Goal: Task Accomplishment & Management: Manage account settings

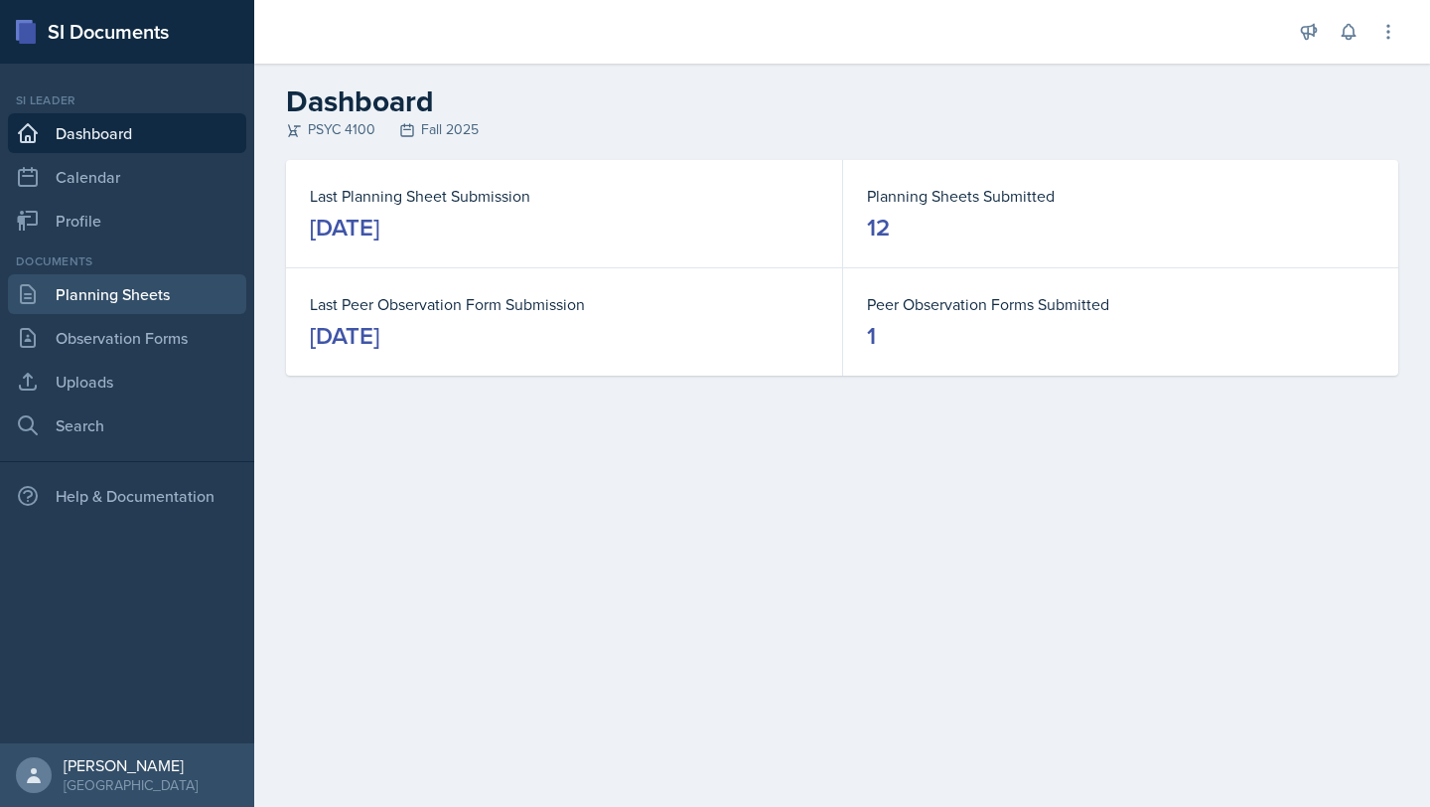
click at [131, 304] on link "Planning Sheets" at bounding box center [127, 294] width 238 height 40
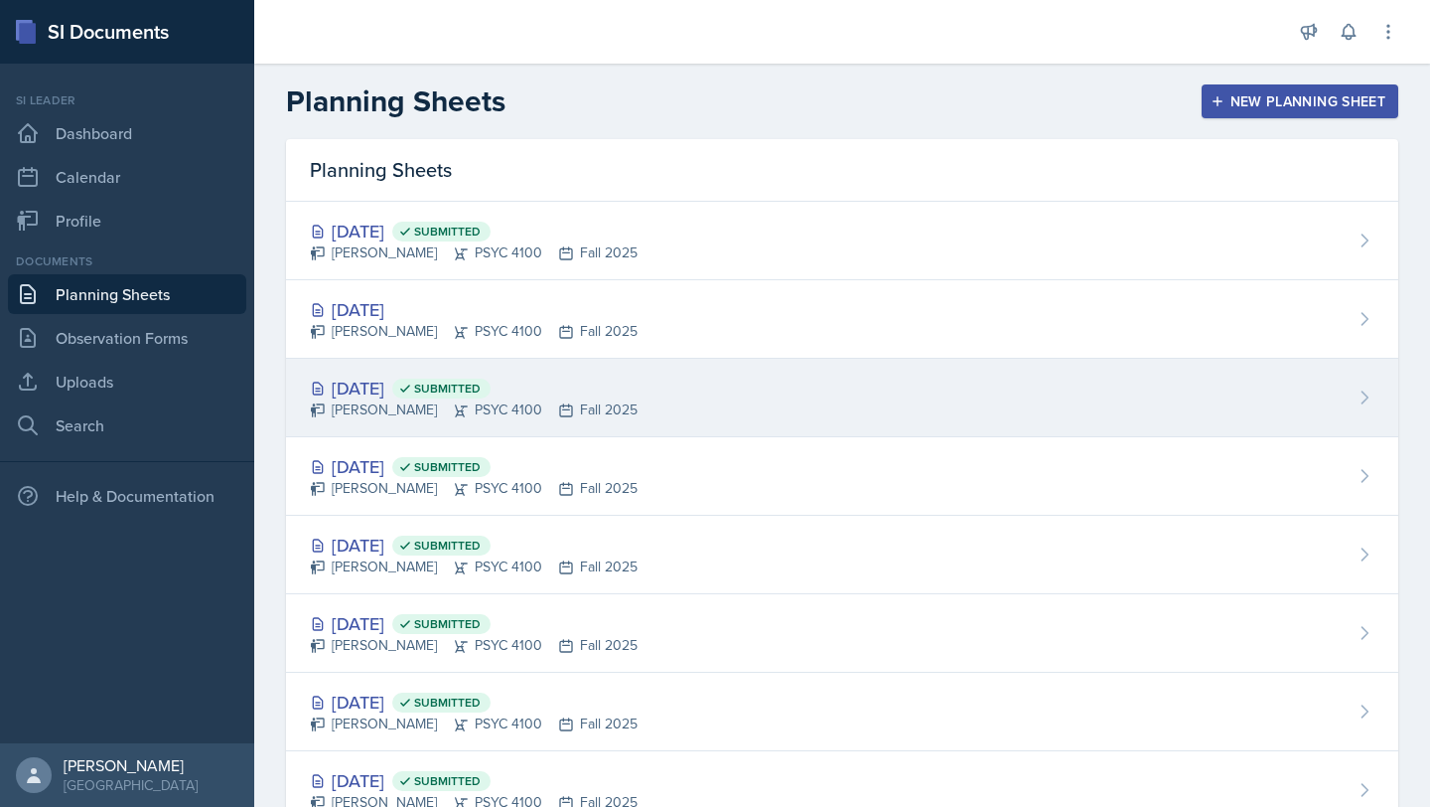
click at [1240, 398] on div "[DATE] Submitted [PERSON_NAME] PSYC 4100 Fall 2025" at bounding box center [842, 398] width 1112 height 78
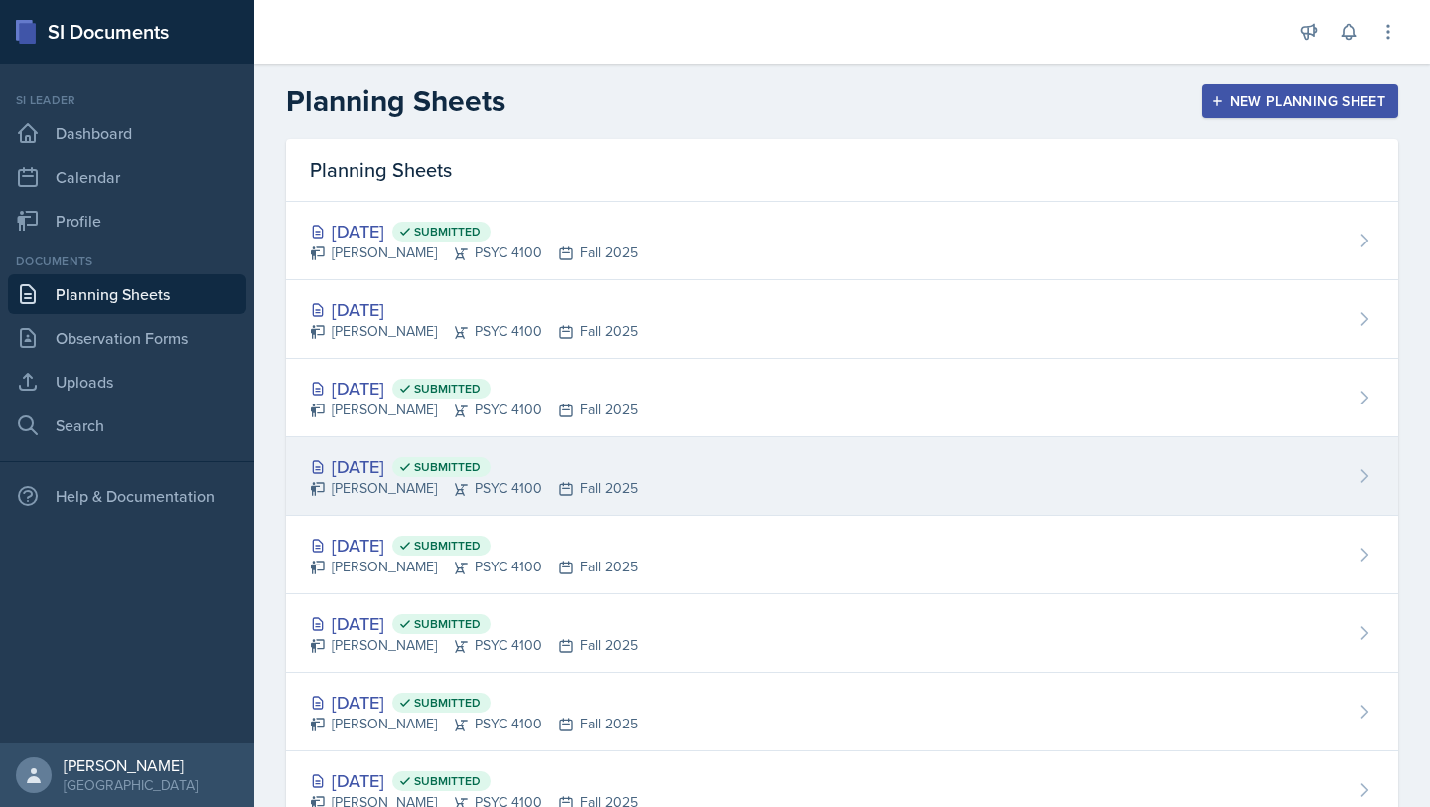
click at [622, 469] on div "[DATE] Submitted [PERSON_NAME] PSYC 4100 Fall 2025" at bounding box center [842, 476] width 1112 height 78
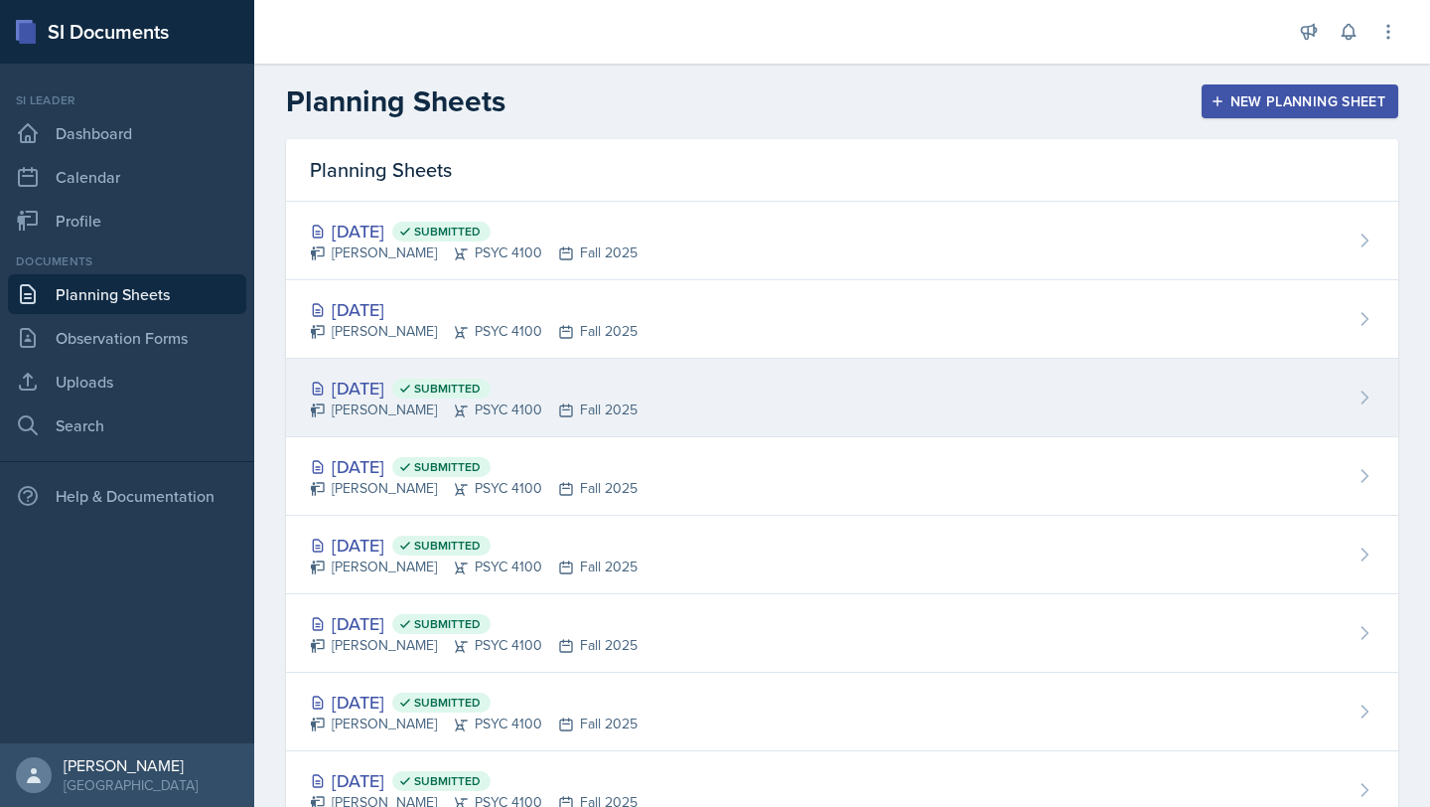
click at [417, 382] on div "[DATE] Submitted" at bounding box center [474, 387] width 328 height 27
click at [695, 371] on div "[DATE] Submitted [PERSON_NAME] PSYC 4100 Fall 2025" at bounding box center [842, 398] width 1112 height 78
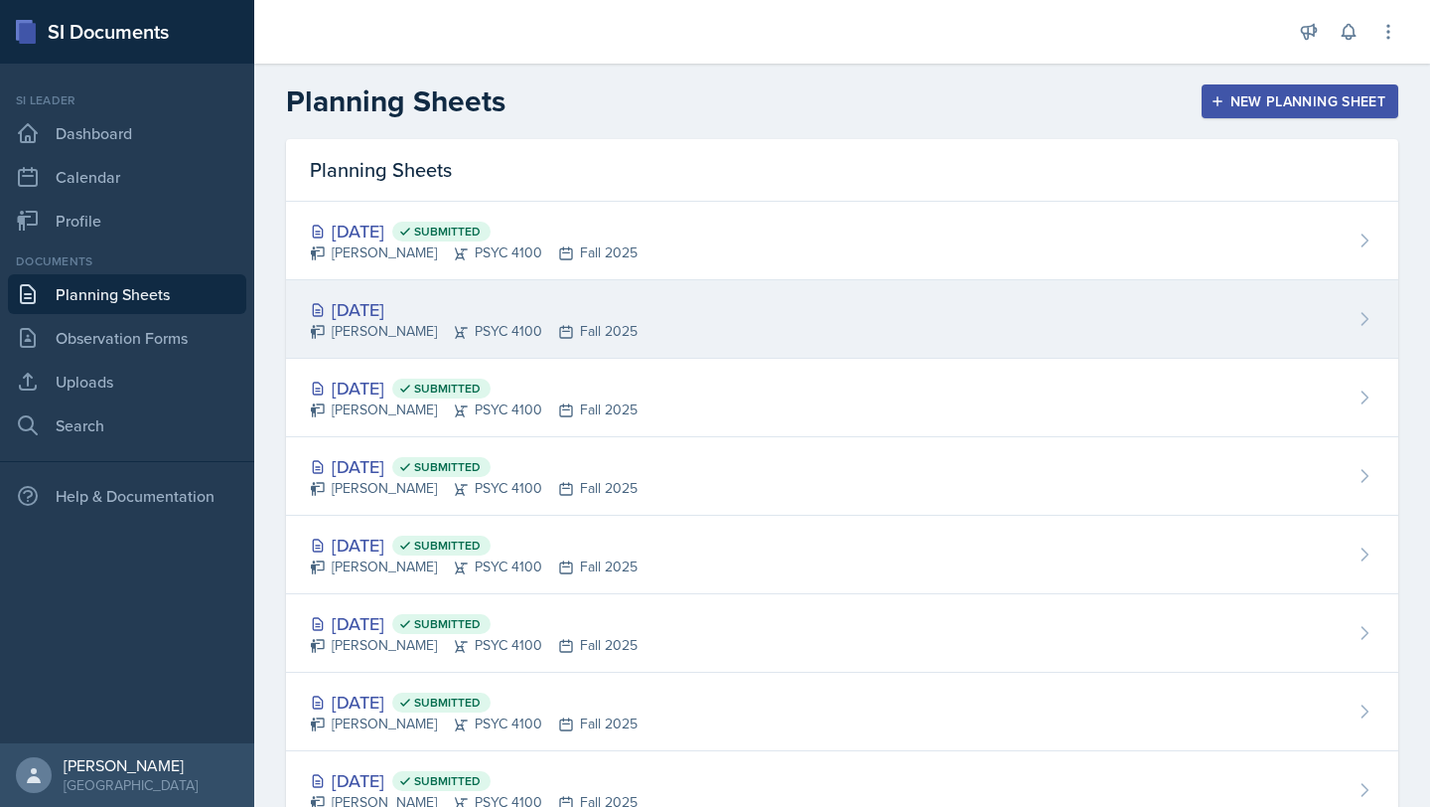
click at [515, 307] on div "[DATE]" at bounding box center [474, 309] width 328 height 27
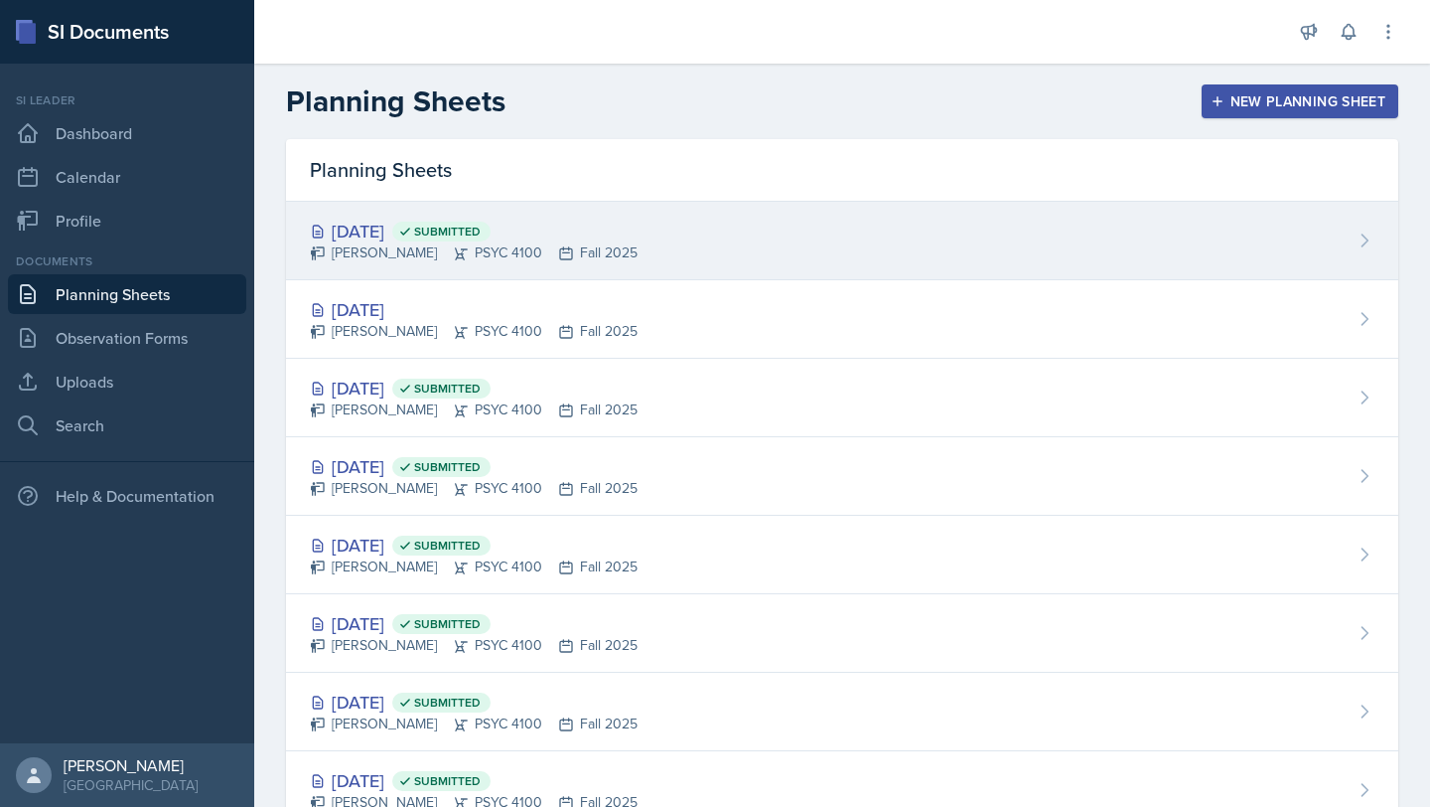
click at [406, 256] on div "[PERSON_NAME] PSYC 4100 Fall 2025" at bounding box center [474, 252] width 328 height 21
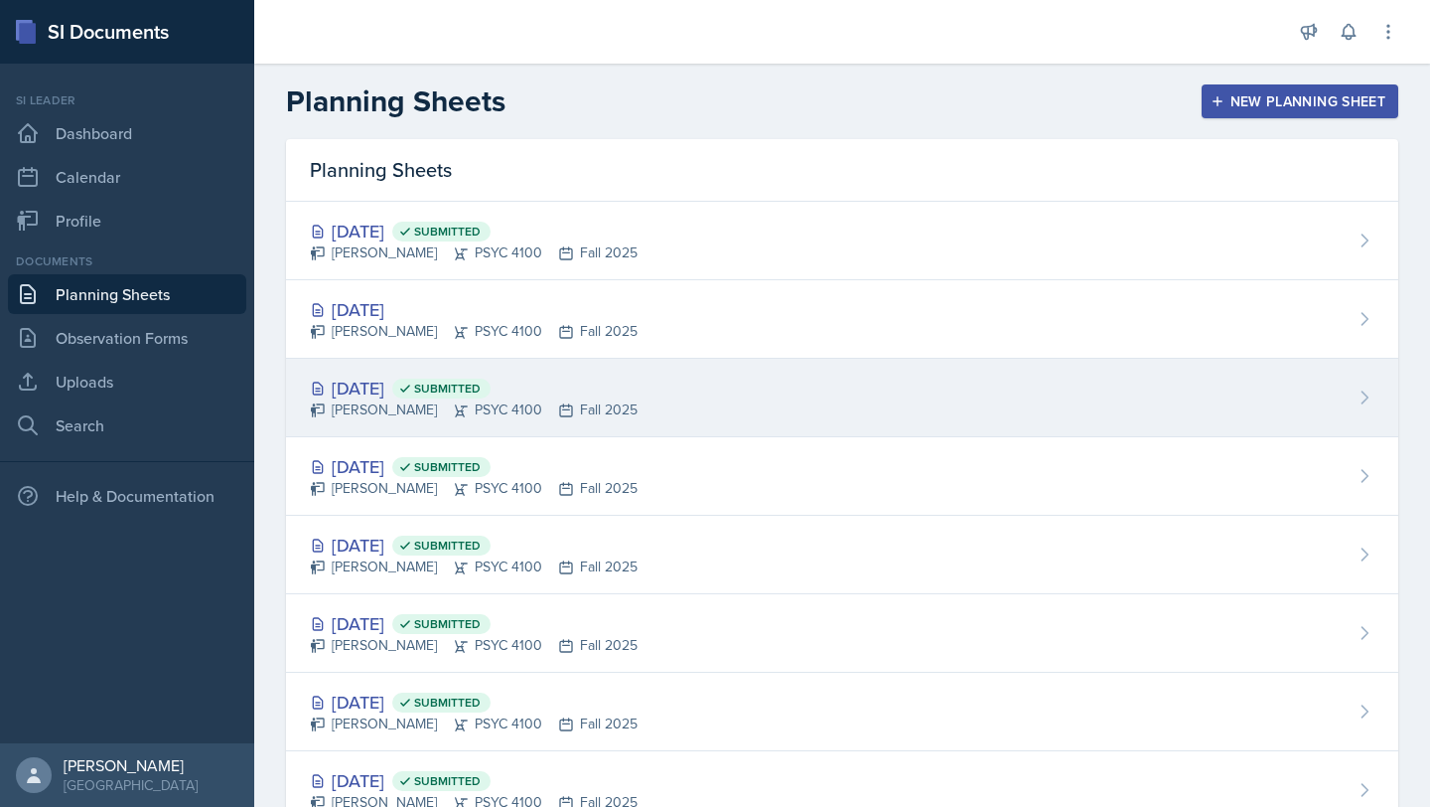
click at [710, 376] on div "[DATE] Submitted [PERSON_NAME] PSYC 4100 Fall 2025" at bounding box center [842, 398] width 1112 height 78
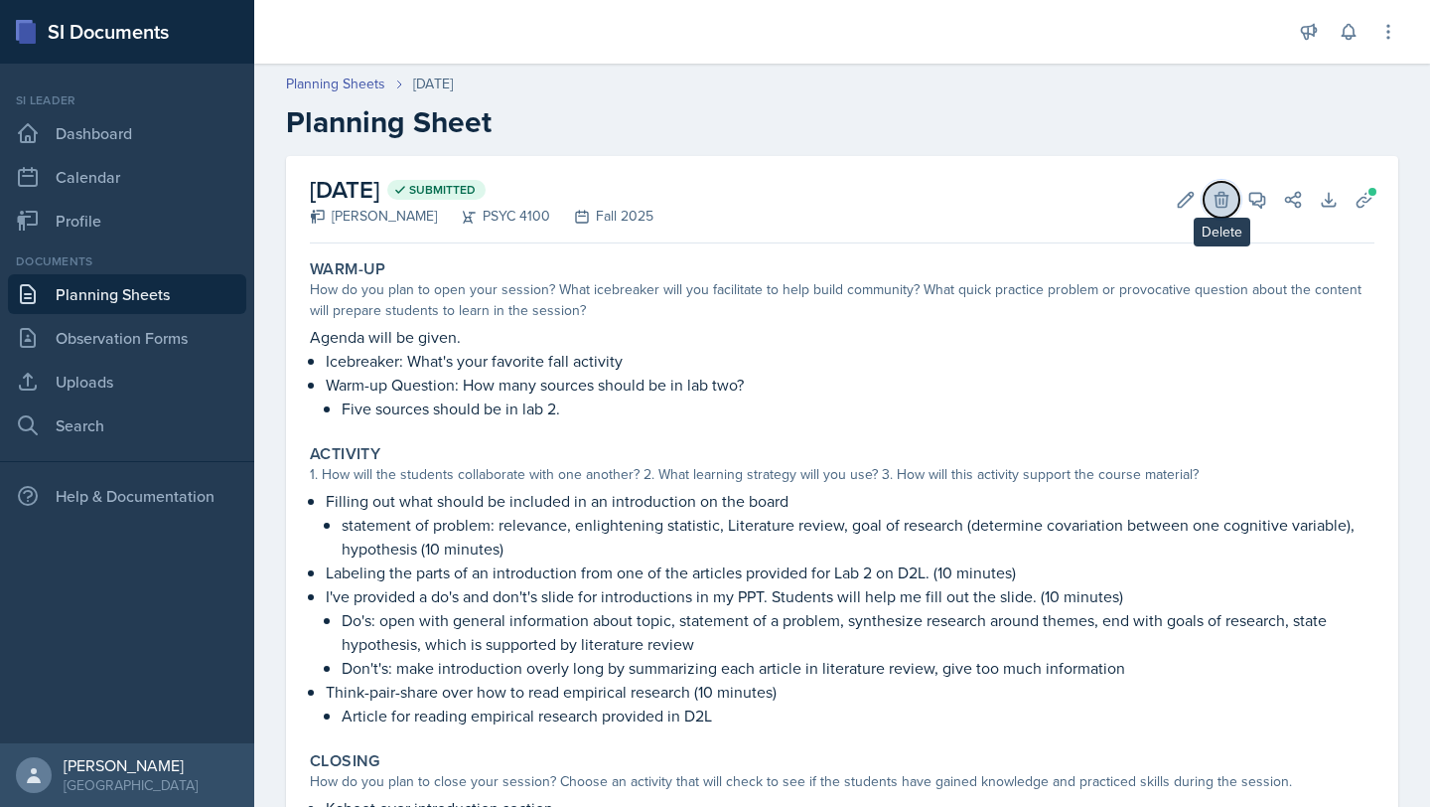
click at [1212, 206] on icon at bounding box center [1222, 200] width 20 height 20
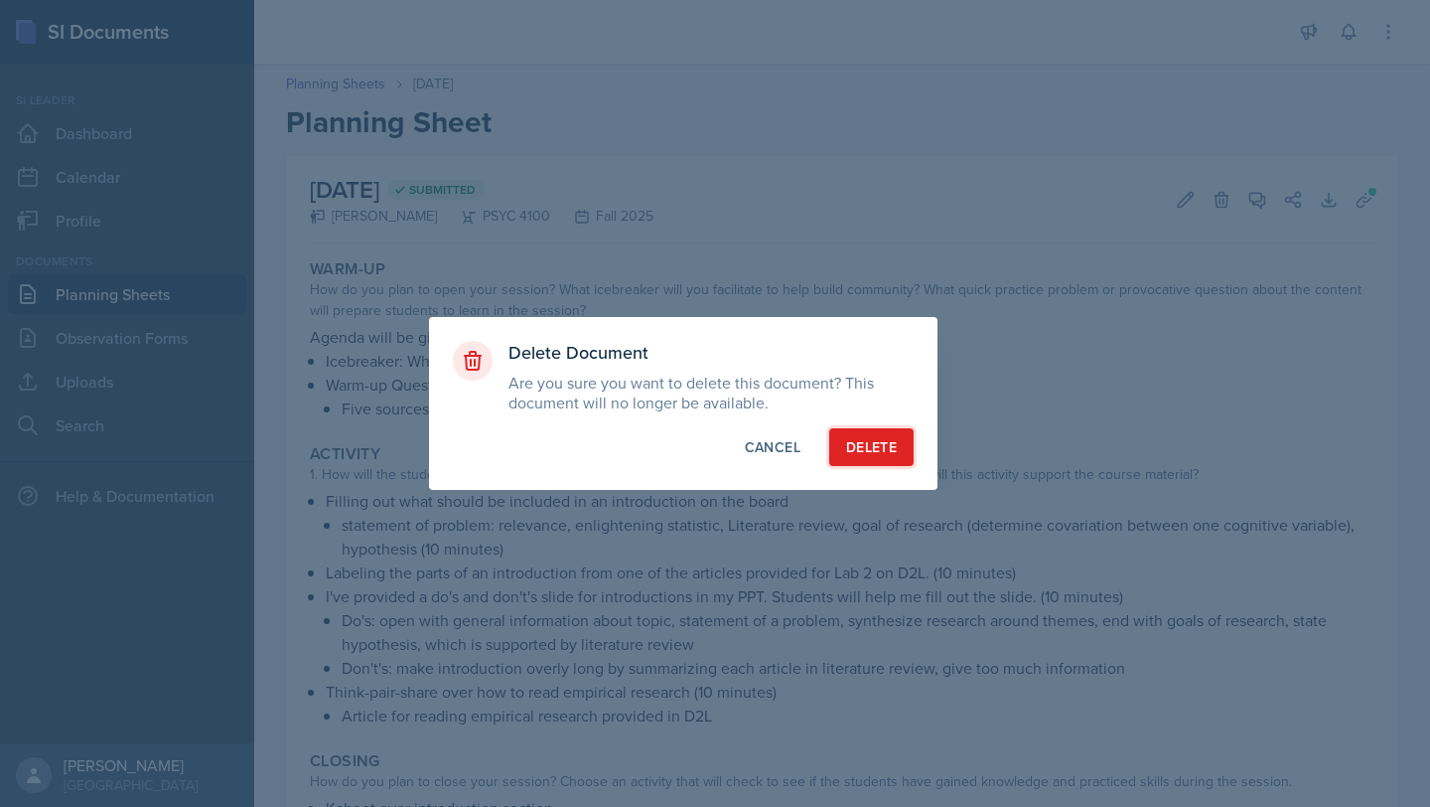
click at [900, 443] on button "Delete" at bounding box center [871, 447] width 84 height 38
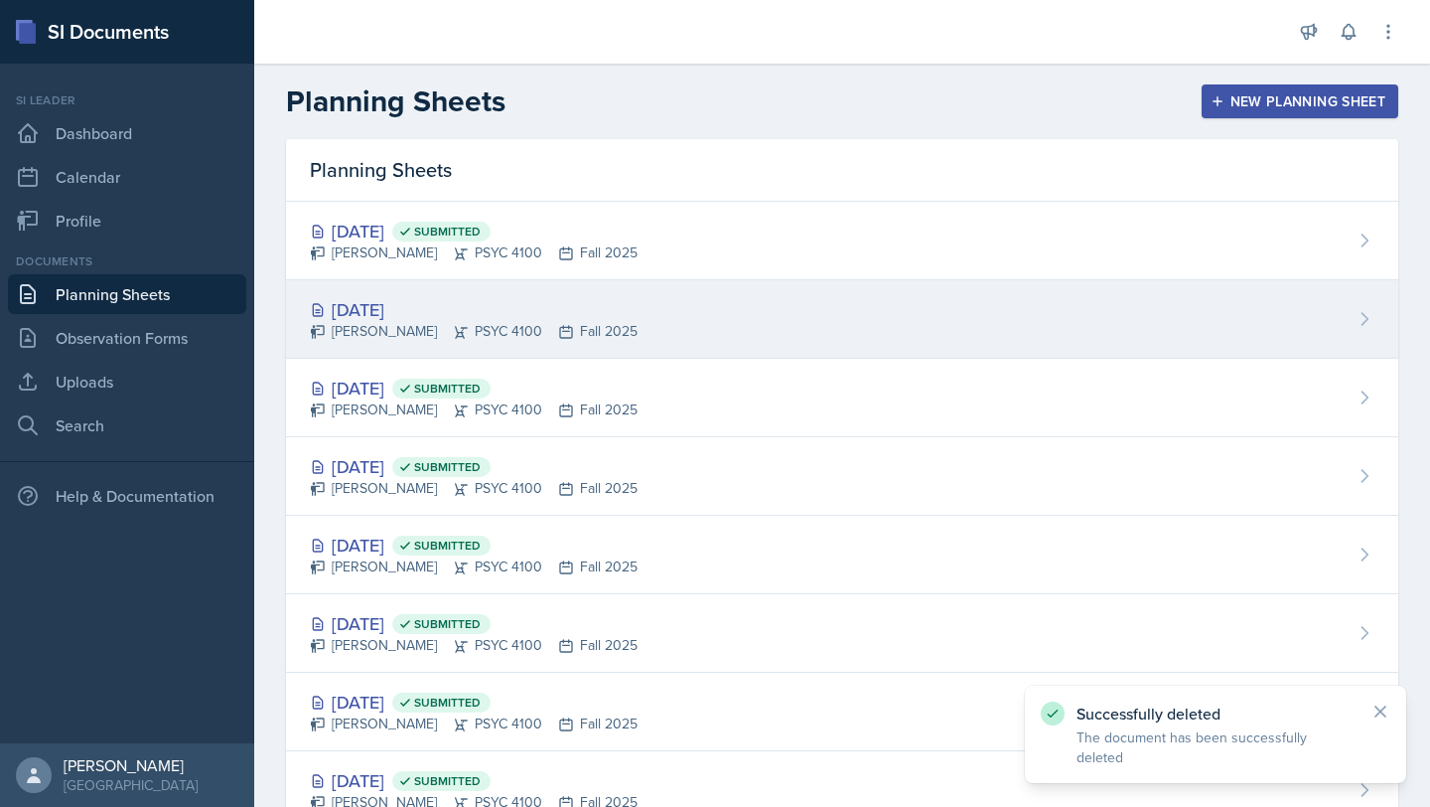
click at [696, 316] on div "[DATE] [PERSON_NAME] PSYC 4100 Fall 2025" at bounding box center [842, 319] width 1112 height 78
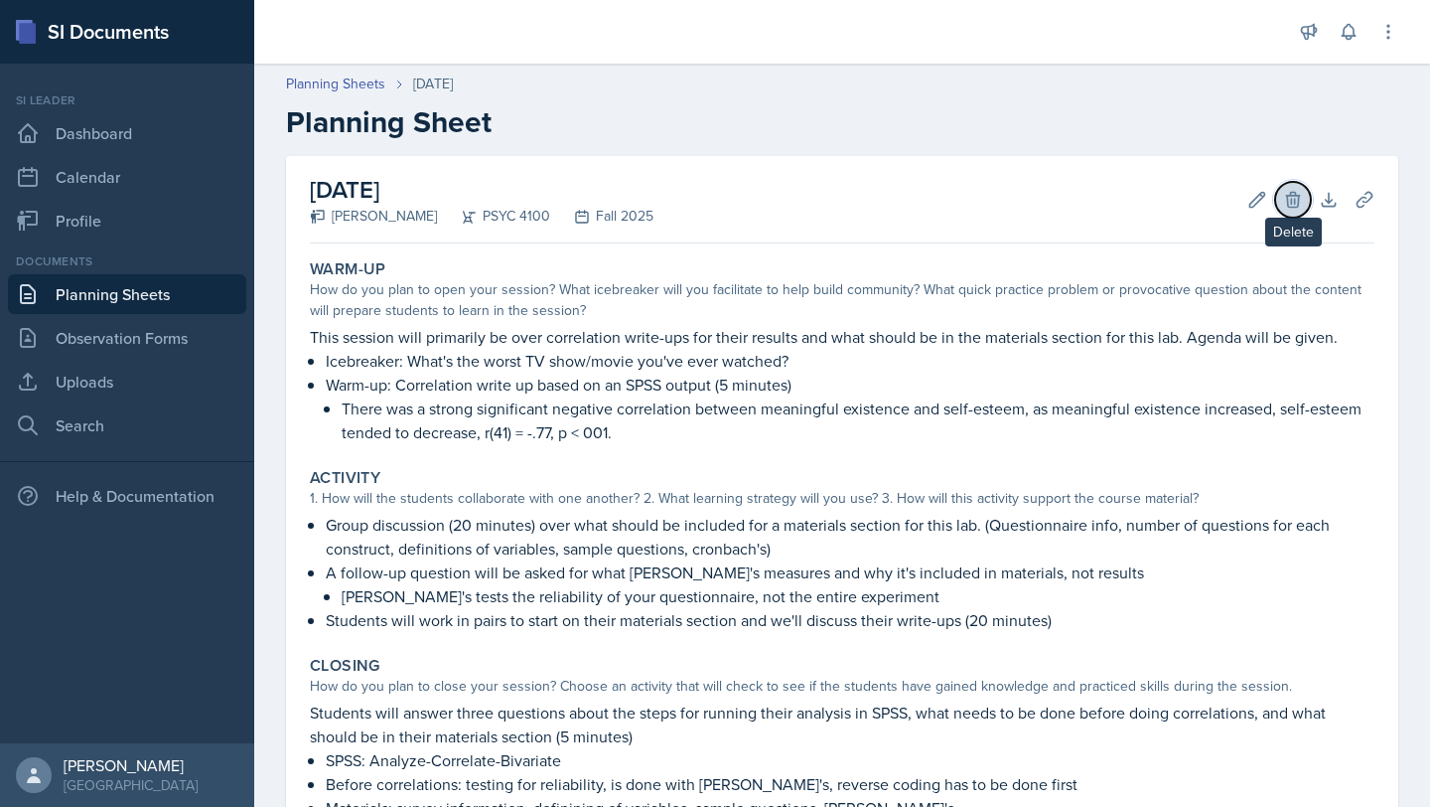
click at [1280, 186] on button "Delete" at bounding box center [1293, 200] width 36 height 36
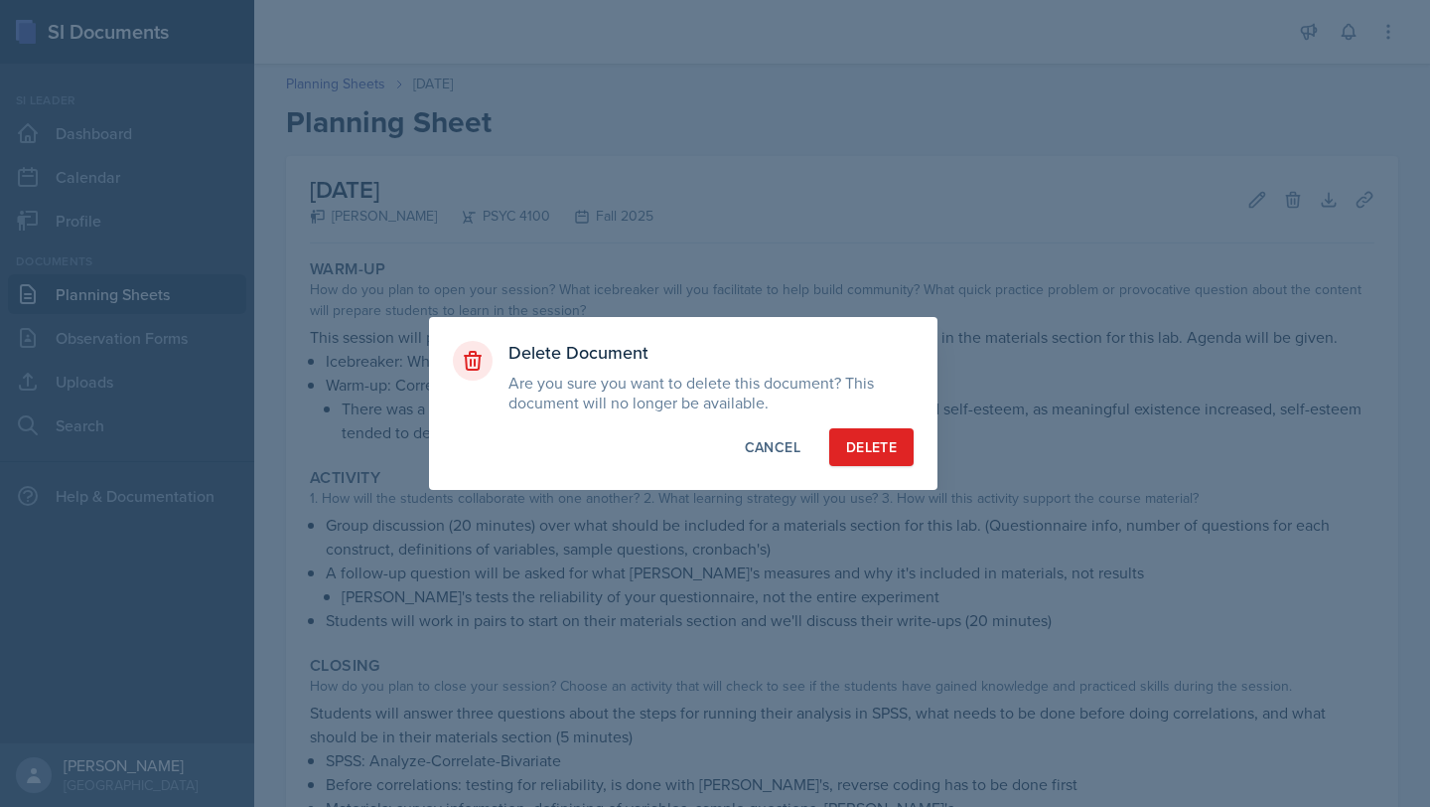
click at [918, 444] on div "Delete Document Are you sure you want to delete this document? This document wi…" at bounding box center [683, 403] width 509 height 173
click at [875, 437] on div "Delete" at bounding box center [871, 447] width 51 height 20
